Goal: Task Accomplishment & Management: Complete application form

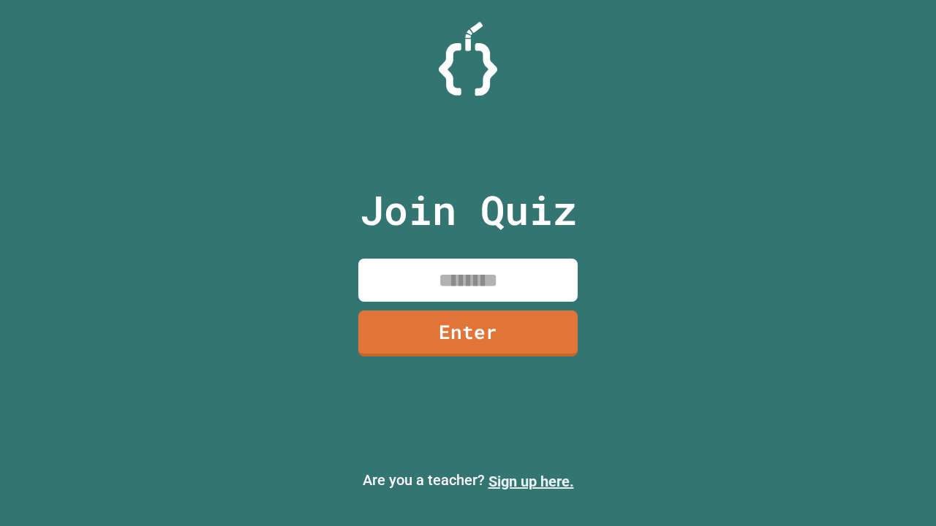
click at [524, 482] on link "Sign up here." at bounding box center [531, 482] width 86 height 18
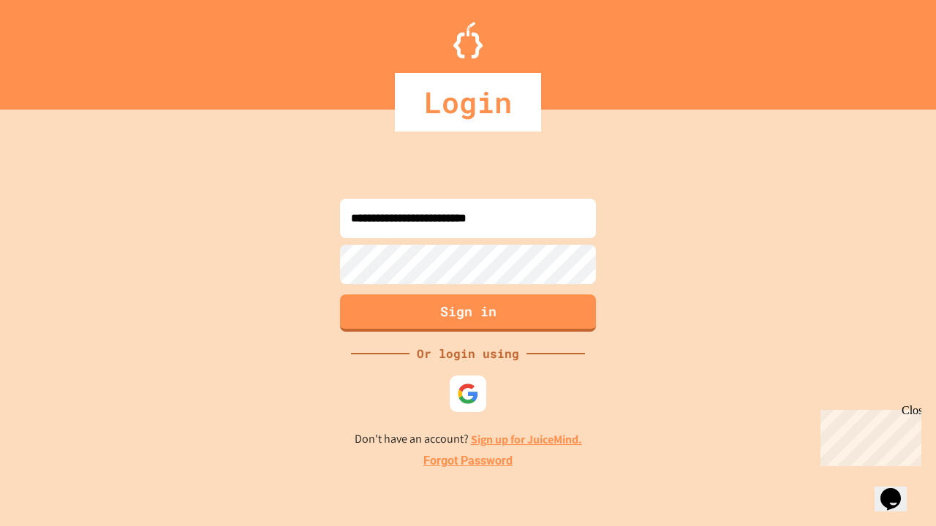
type input "**********"
